Goal: Task Accomplishment & Management: Complete application form

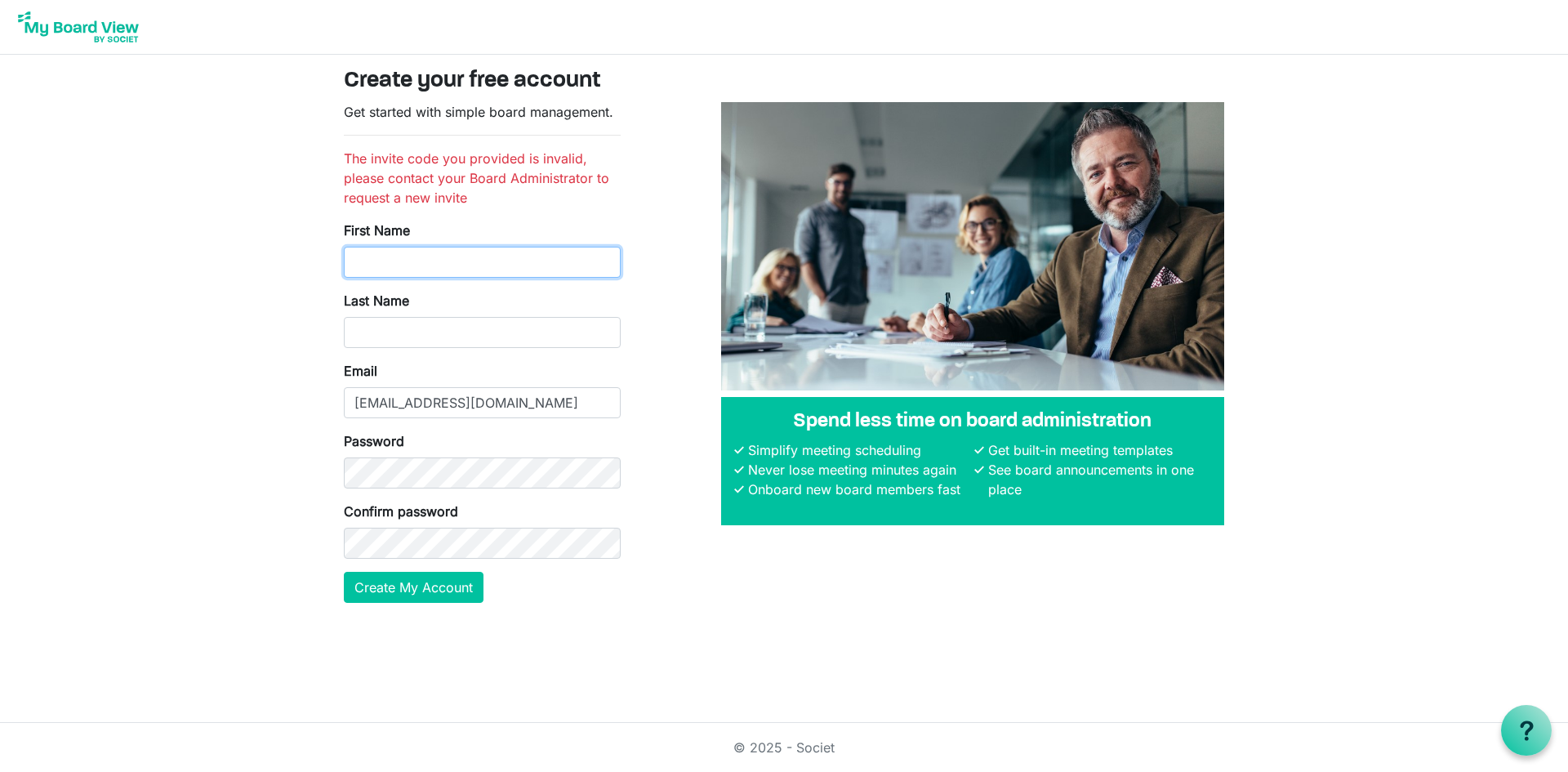
click at [387, 263] on input "First Name" at bounding box center [482, 262] width 277 height 31
type input "Ashleigh"
type input "[PERSON_NAME]"
click at [359, 590] on button "Create My Account" at bounding box center [413, 588] width 139 height 31
click at [470, 275] on input "First Name" at bounding box center [482, 262] width 277 height 31
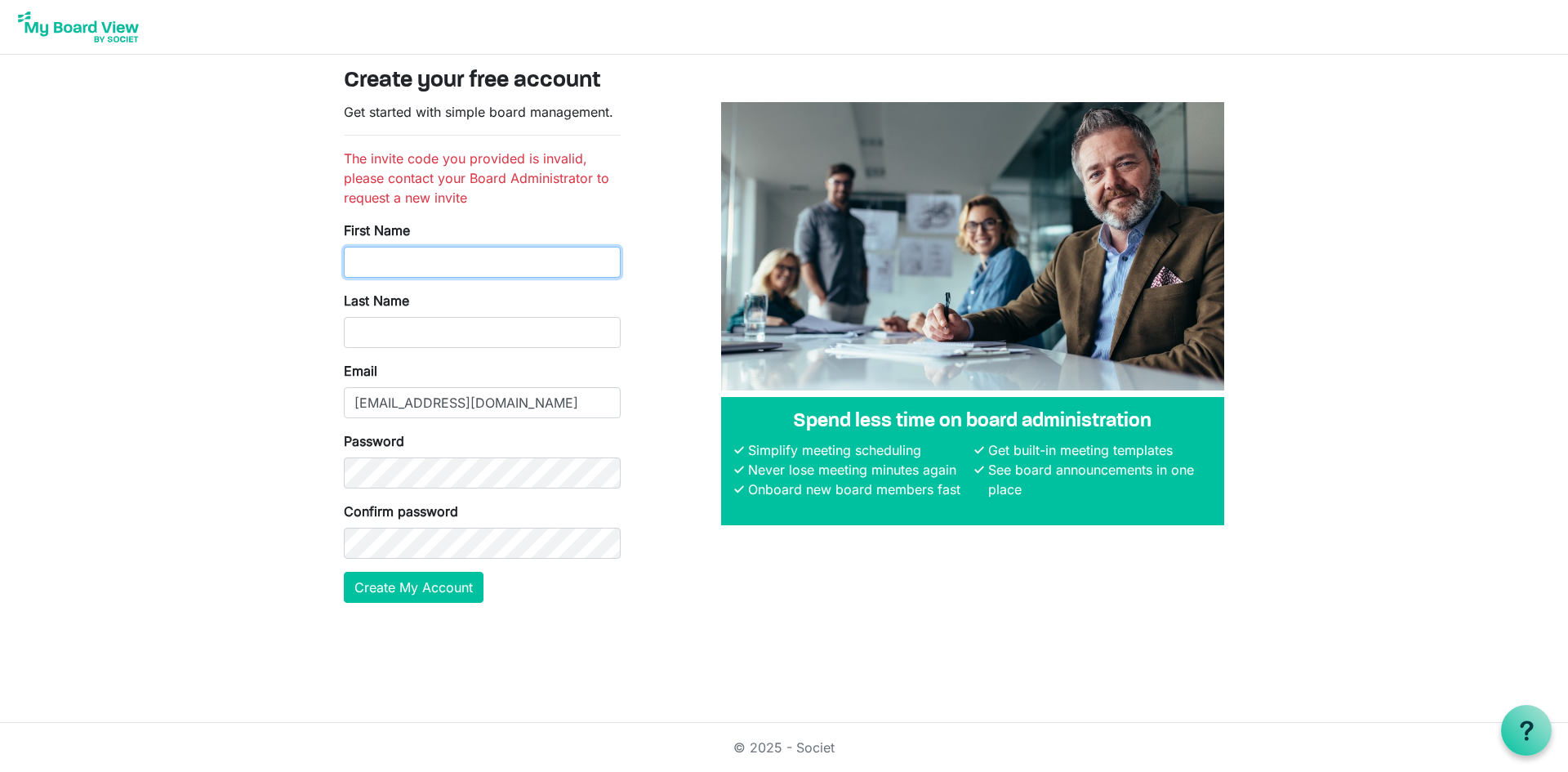
type input "Ashleigh"
type input "[PERSON_NAME]"
click at [344, 572] on button "Create My Account" at bounding box center [413, 588] width 139 height 31
